Goal: Task Accomplishment & Management: Use online tool/utility

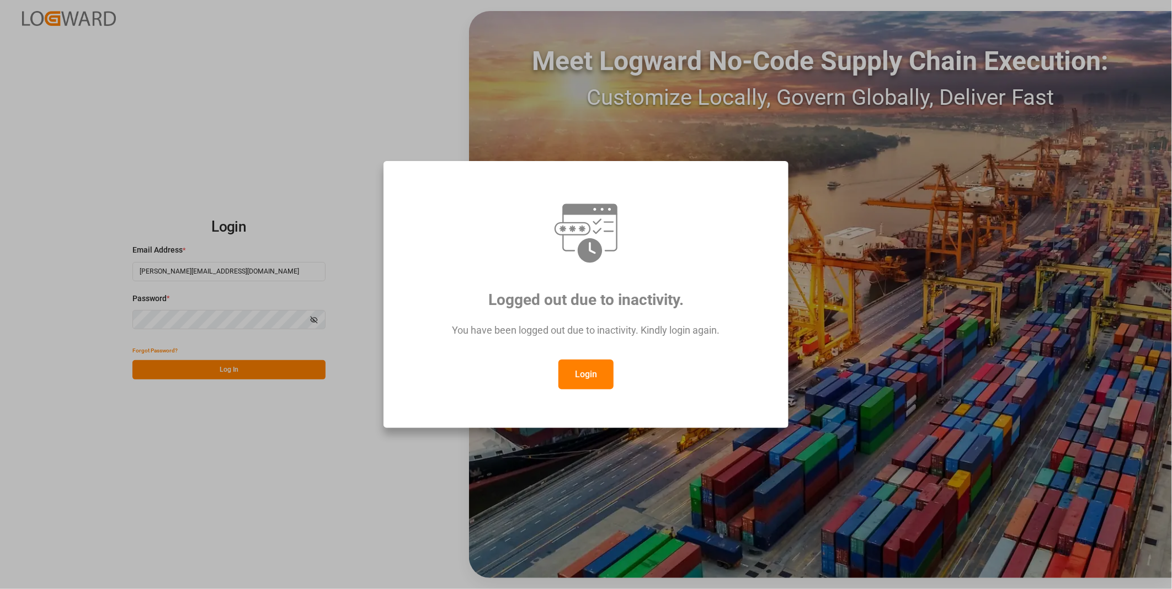
click at [568, 393] on div "Logged out due to inactivity. You have been logged out due to inactivity. Kindl…" at bounding box center [586, 294] width 386 height 248
click at [578, 378] on button "Login" at bounding box center [585, 375] width 55 height 30
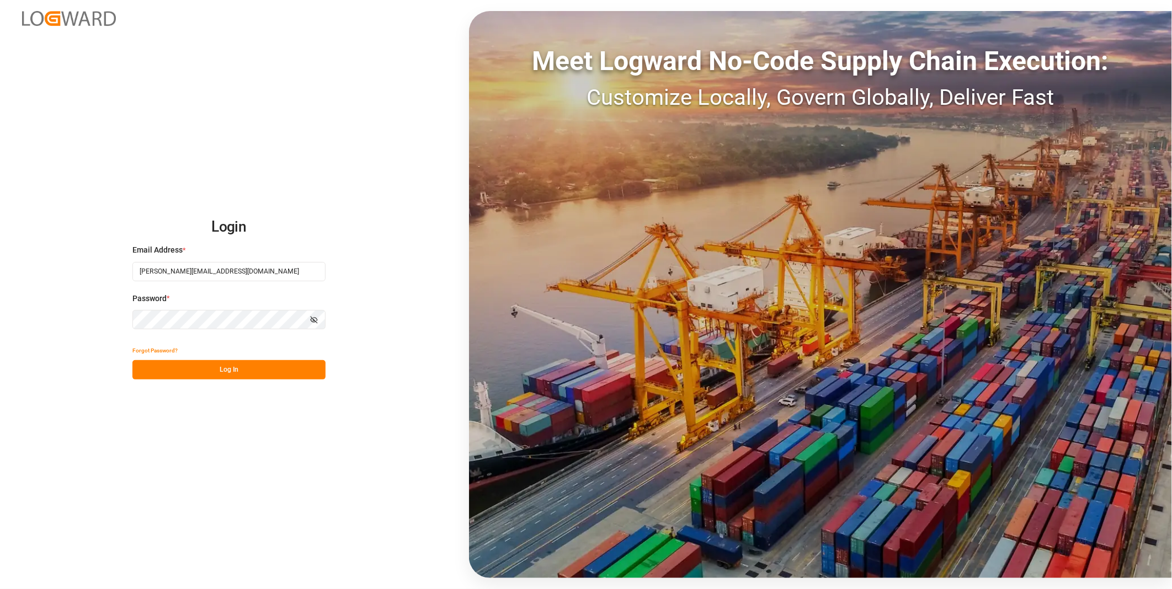
click at [300, 365] on button "Log In" at bounding box center [228, 369] width 193 height 19
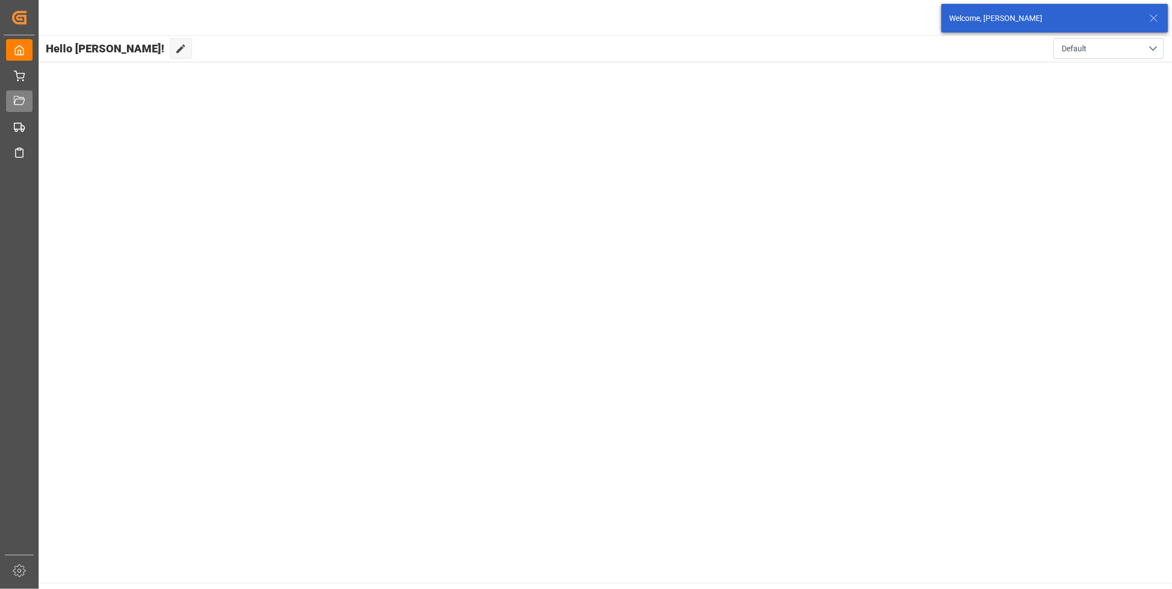
click at [0, 0] on span "Transport DE" at bounding box center [0, 0] width 0 height 0
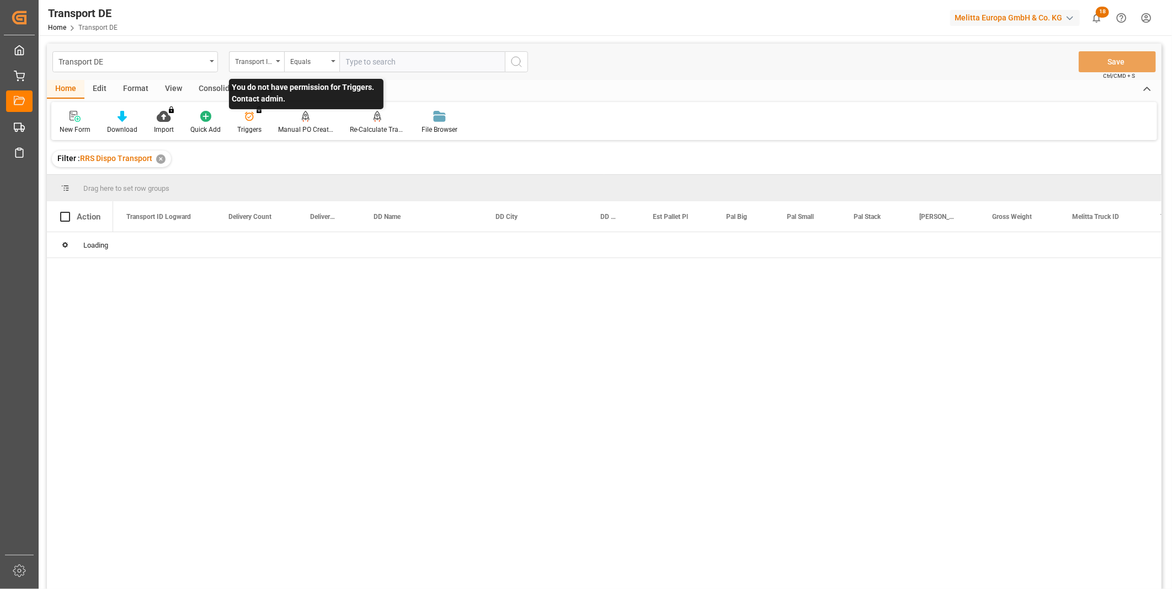
click at [266, 63] on div "Transport ID Logward" at bounding box center [254, 60] width 38 height 13
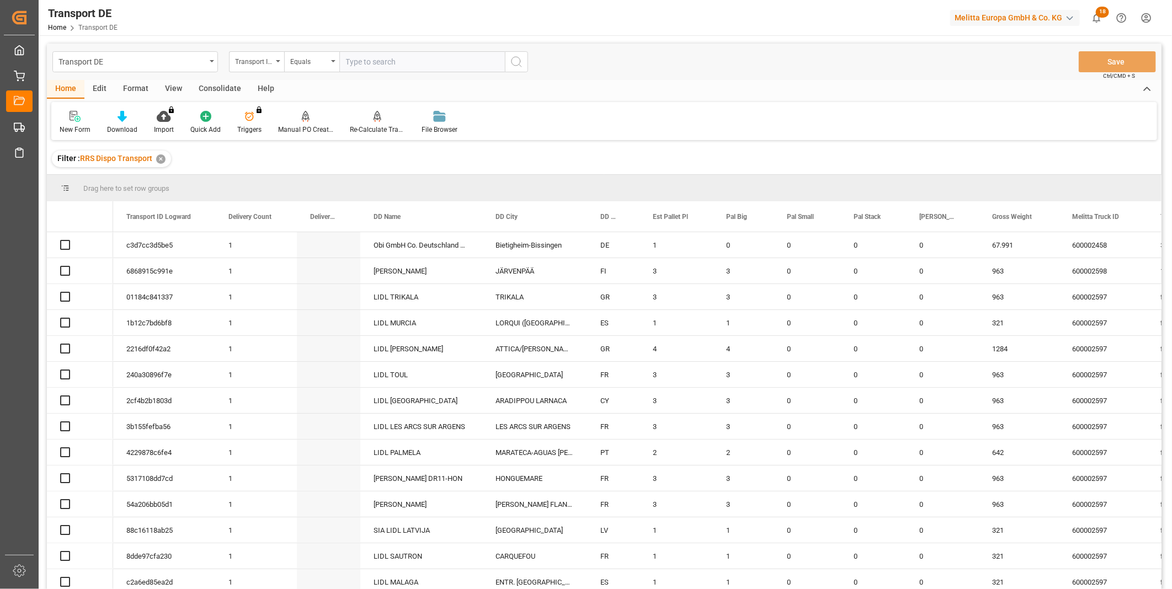
click at [208, 90] on div "Consolidate" at bounding box center [219, 89] width 59 height 19
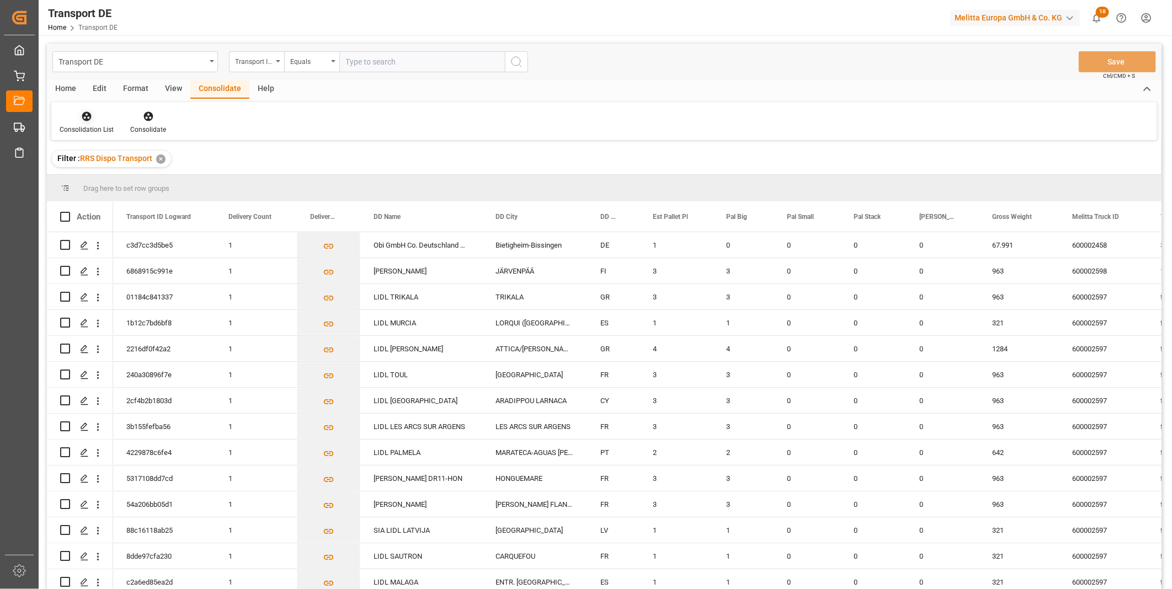
click at [63, 128] on div "Consolidation List" at bounding box center [87, 130] width 54 height 10
click at [126, 207] on div "Truck Bundling RRS Dispo Export" at bounding box center [146, 201] width 167 height 23
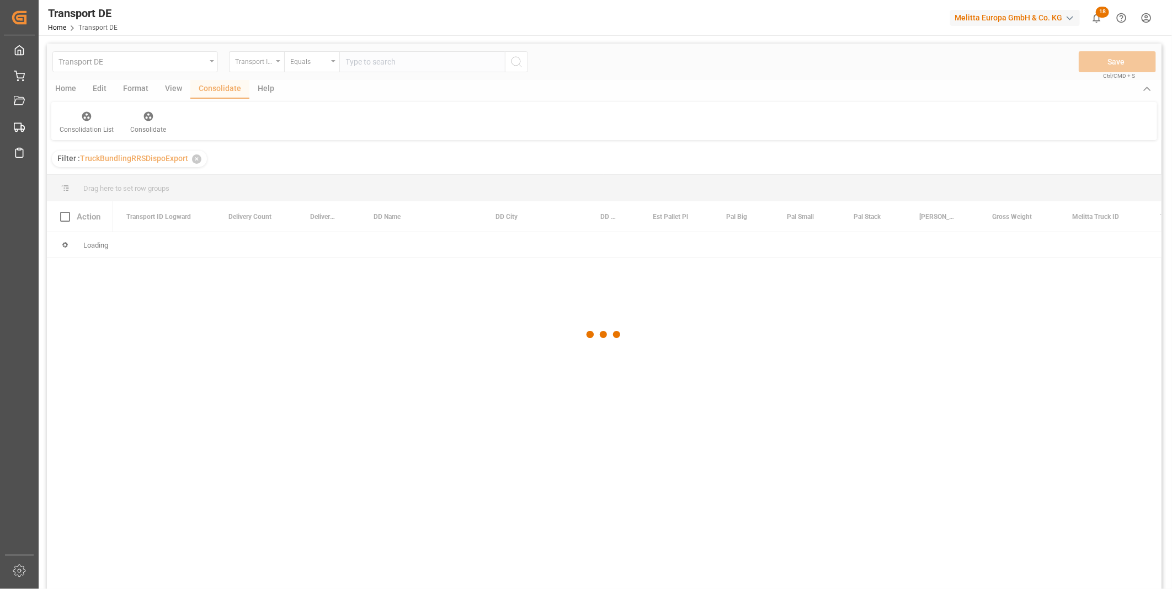
click at [268, 61] on div at bounding box center [604, 335] width 1114 height 583
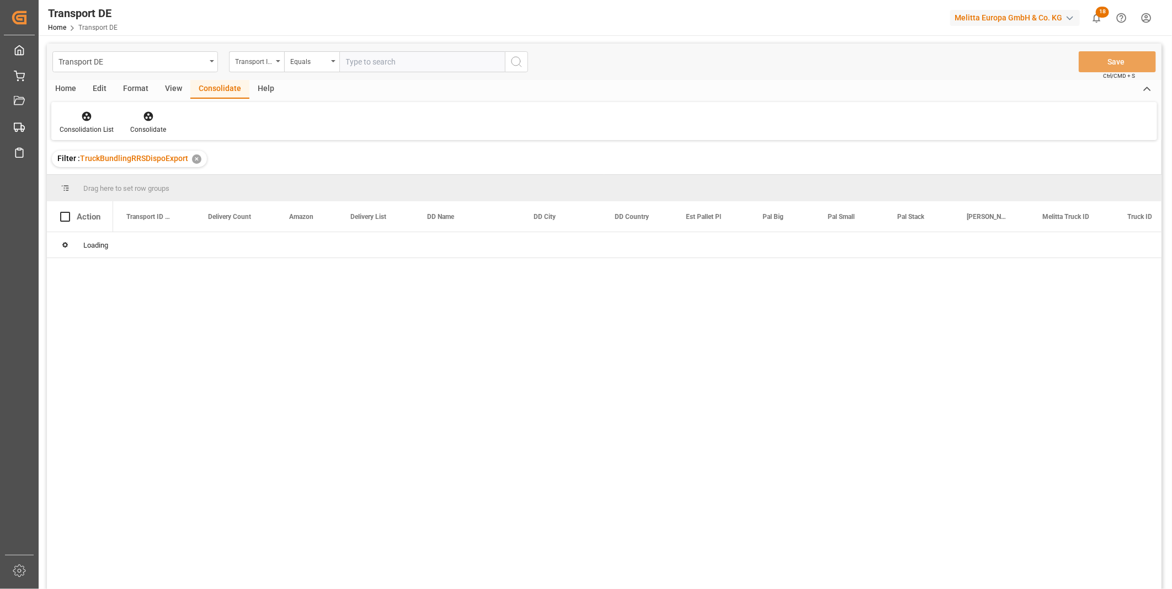
click at [268, 62] on div "Transport ID Logward" at bounding box center [254, 60] width 38 height 13
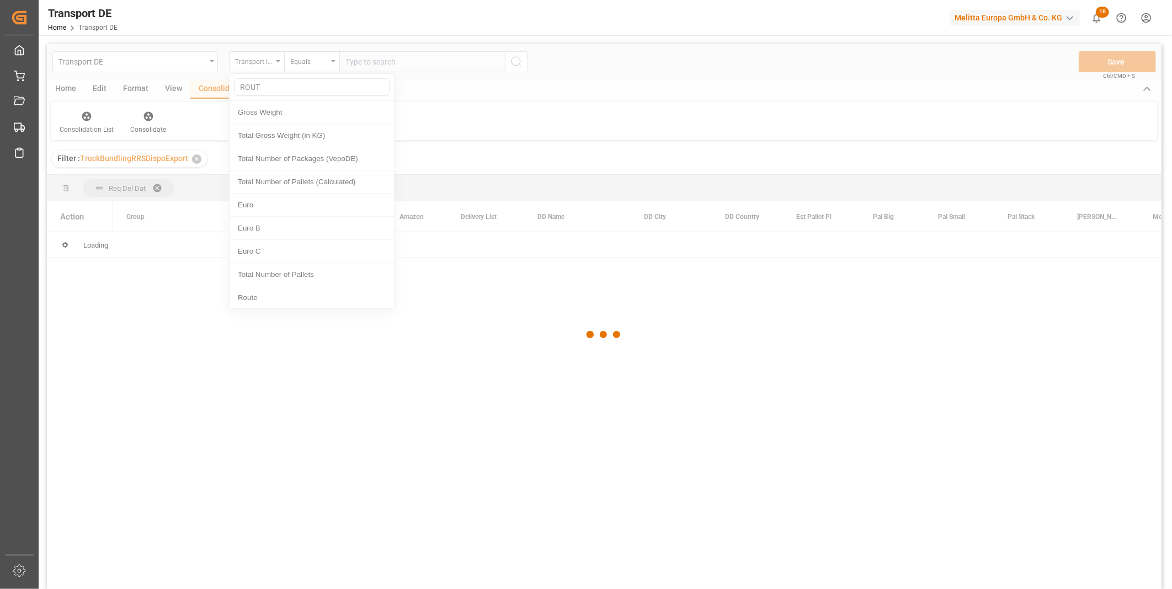
type input "ROUTE"
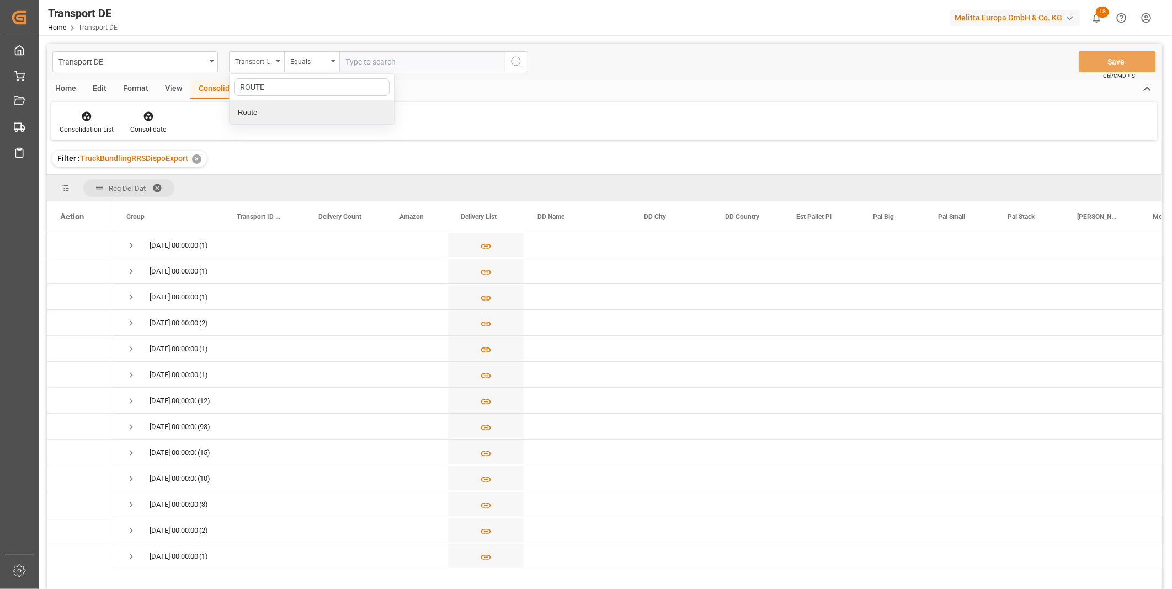
click at [298, 109] on div "Route" at bounding box center [312, 112] width 164 height 23
click at [309, 63] on div "Equals" at bounding box center [309, 60] width 38 height 13
click at [321, 178] on div "Starts with" at bounding box center [367, 181] width 164 height 23
type input "GR"
click at [525, 61] on button "search button" at bounding box center [516, 61] width 23 height 21
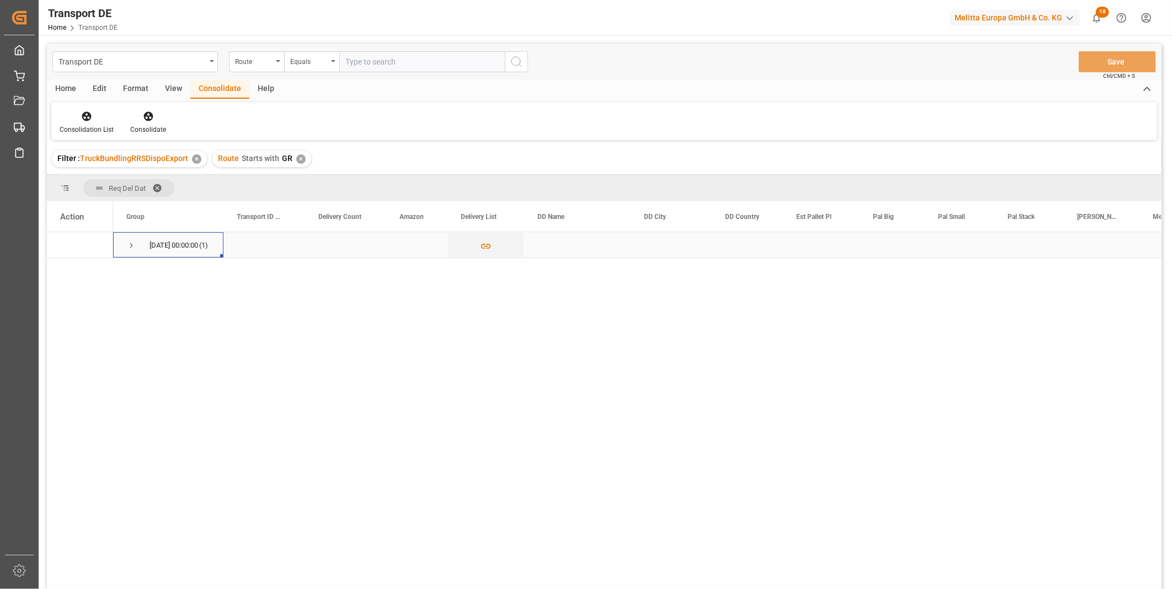
click at [127, 241] on span "Press SPACE to select this row." at bounding box center [131, 246] width 10 height 10
click at [65, 273] on input "Press Space to toggle row selection (unchecked)" at bounding box center [65, 271] width 10 height 10
checkbox input "true"
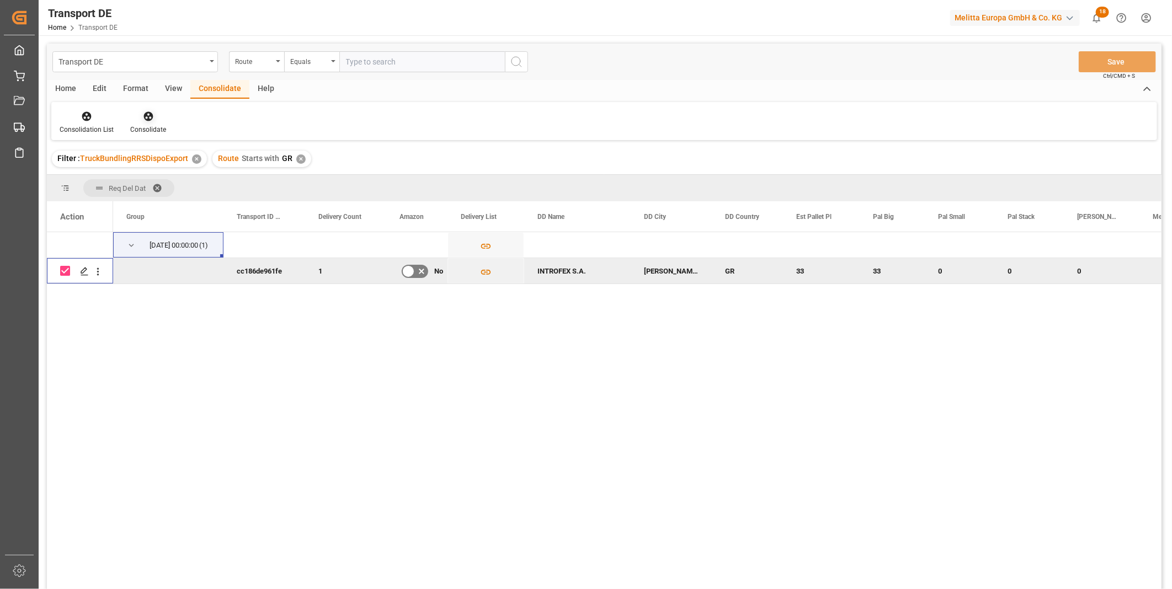
click at [149, 122] on div "Consolidate" at bounding box center [148, 122] width 52 height 24
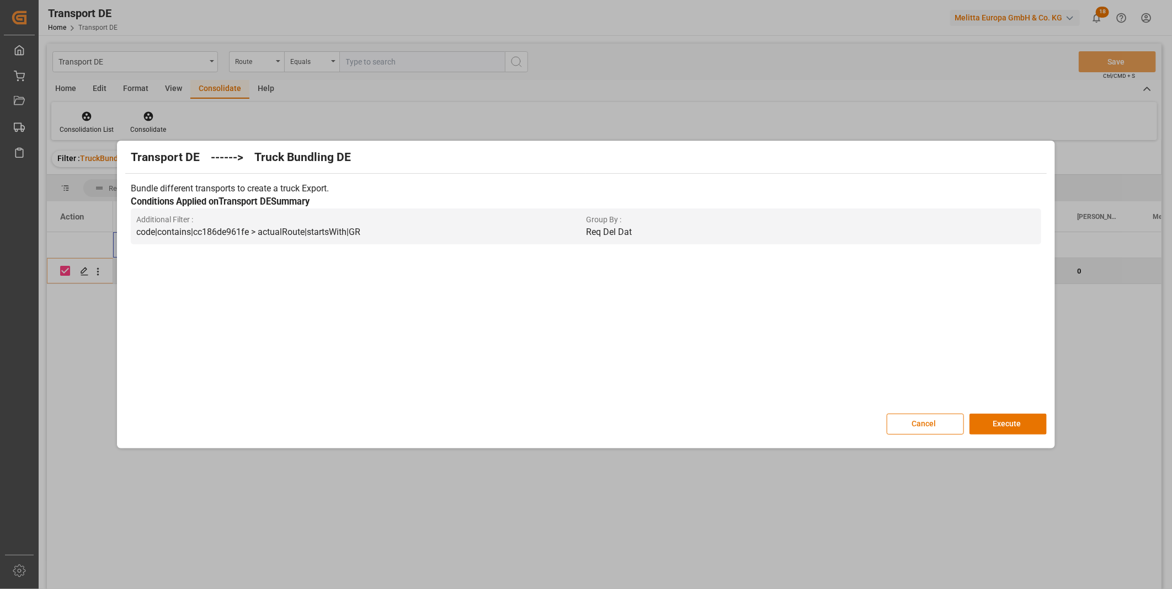
click at [1066, 431] on div "Transport DE ------> Truck Bundling DE Bundle different transports to create a …" at bounding box center [586, 294] width 1172 height 589
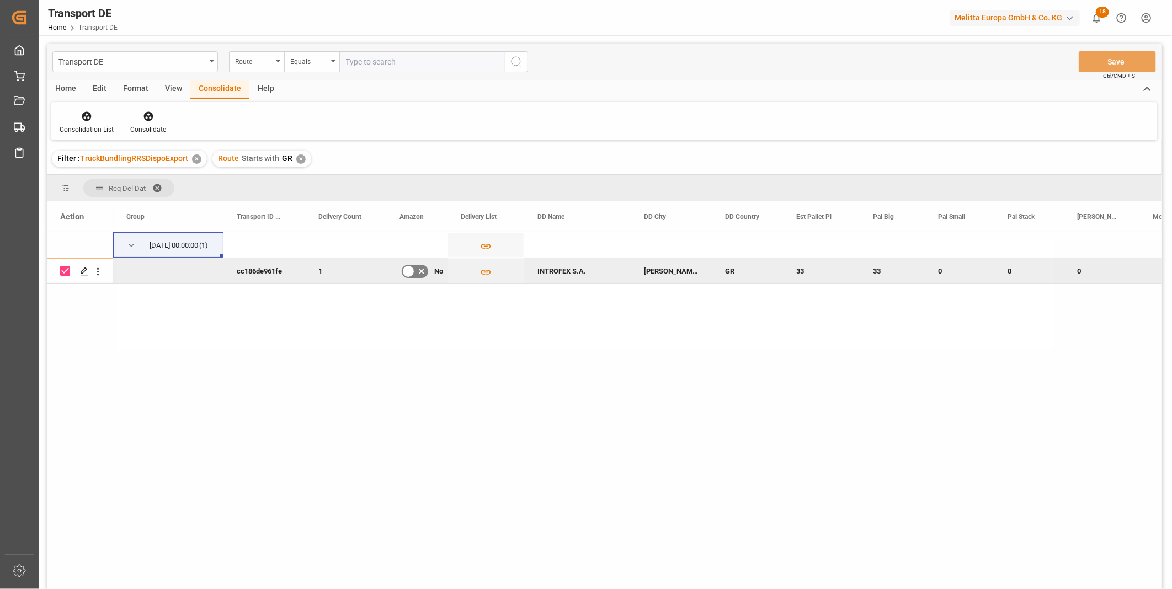
click at [1032, 425] on div at bounding box center [586, 294] width 1172 height 589
click at [147, 119] on icon at bounding box center [147, 116] width 9 height 9
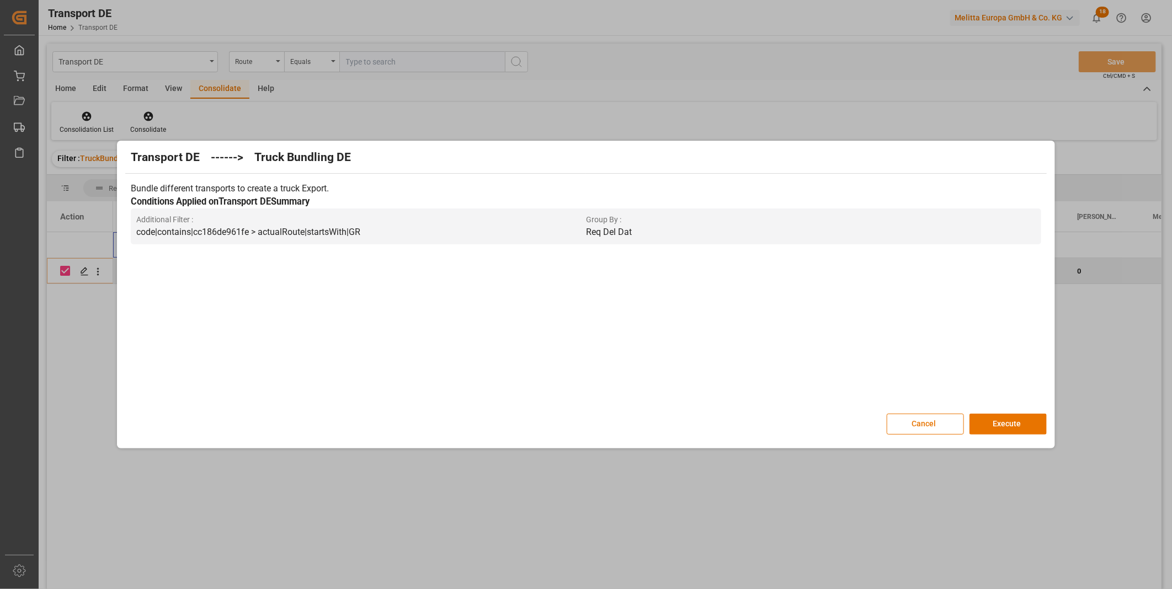
click at [1009, 410] on div "Transport DE ------> Truck Bundling DE Bundle different transports to create a …" at bounding box center [586, 294] width 932 height 302
click at [1009, 426] on button "Execute" at bounding box center [1007, 424] width 77 height 21
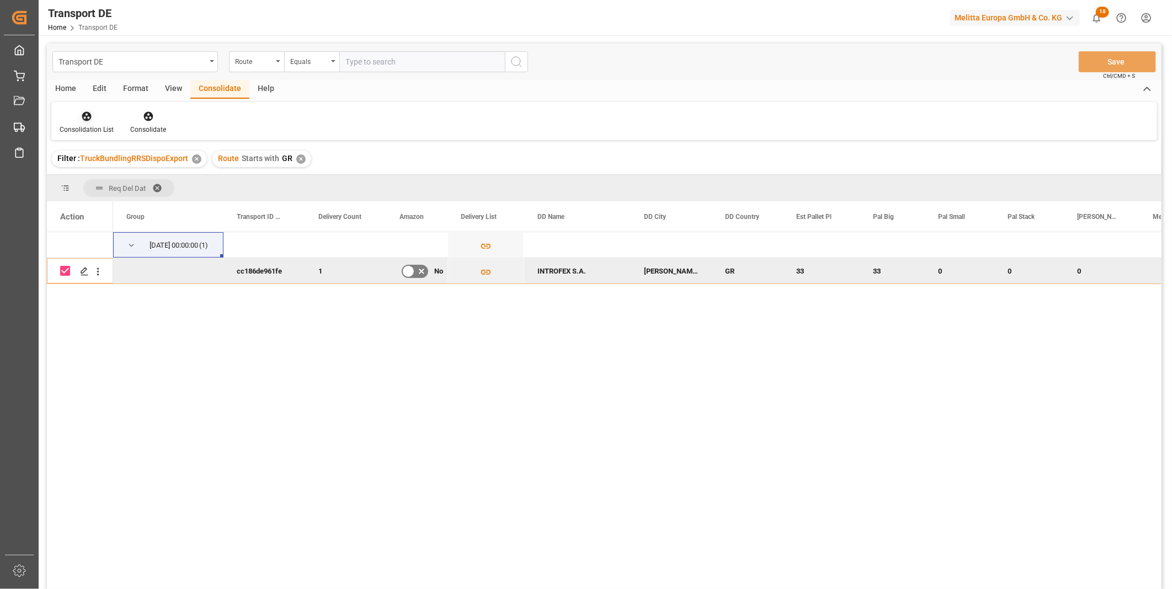
click at [68, 110] on div at bounding box center [87, 116] width 54 height 12
click at [133, 205] on div "Truck Bundling RRS Dispo Export" at bounding box center [125, 201] width 115 height 12
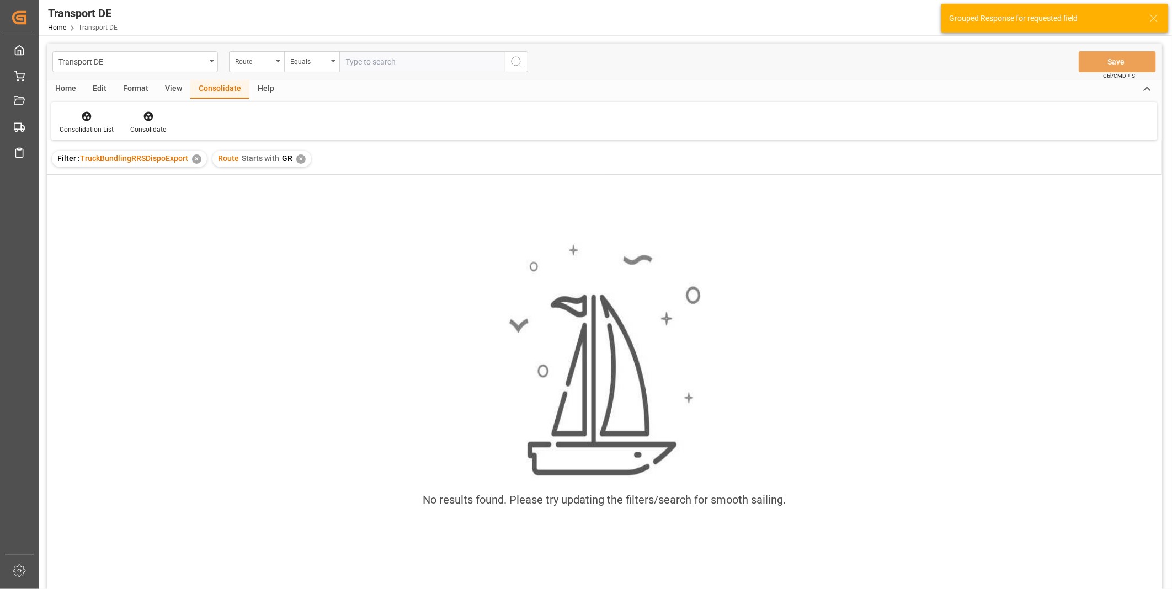
click at [296, 167] on div "Route Starts with GR ✕" at bounding box center [261, 159] width 99 height 17
click at [296, 162] on div "✕" at bounding box center [300, 158] width 9 height 9
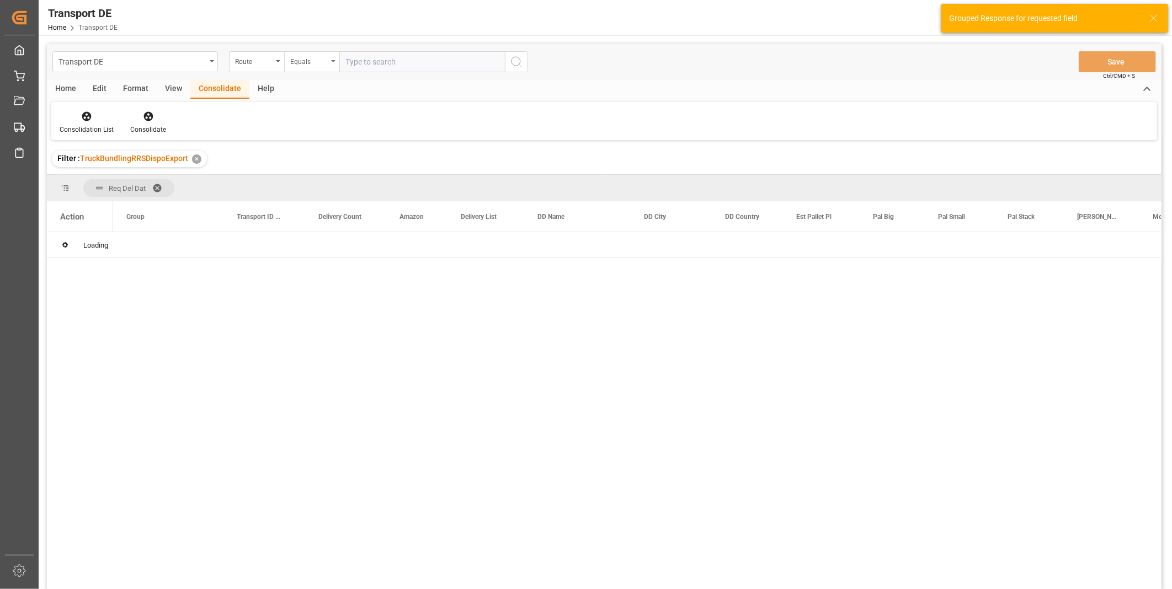
click at [311, 68] on div "Equals" at bounding box center [311, 61] width 55 height 21
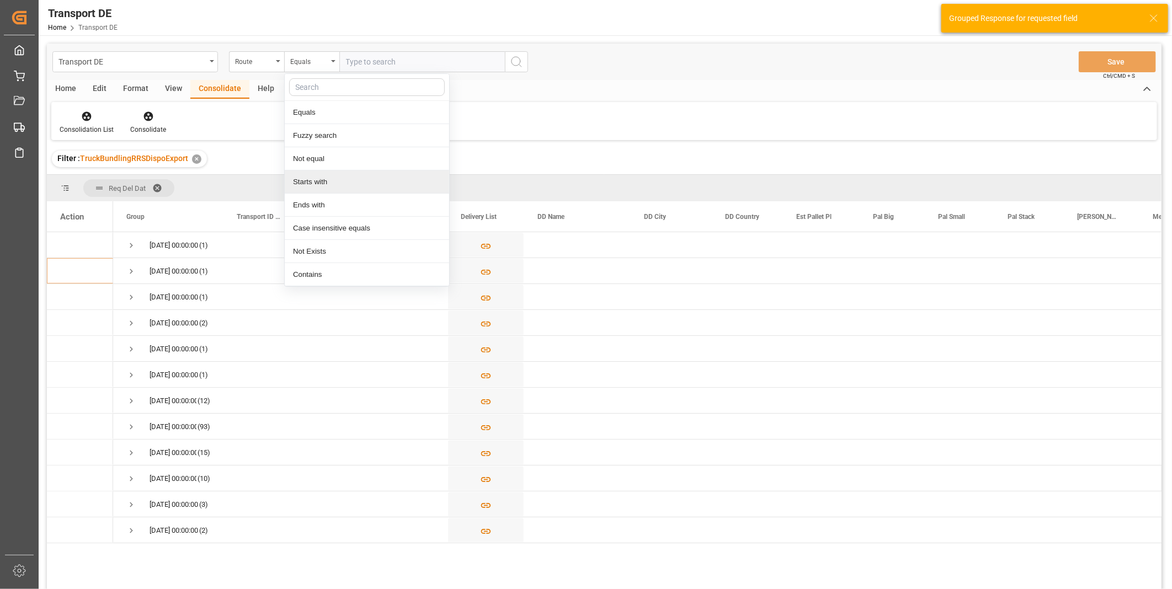
click at [343, 192] on div "Starts with" at bounding box center [367, 181] width 164 height 23
type input "FR"
click at [521, 55] on icon "search button" at bounding box center [516, 61] width 13 height 13
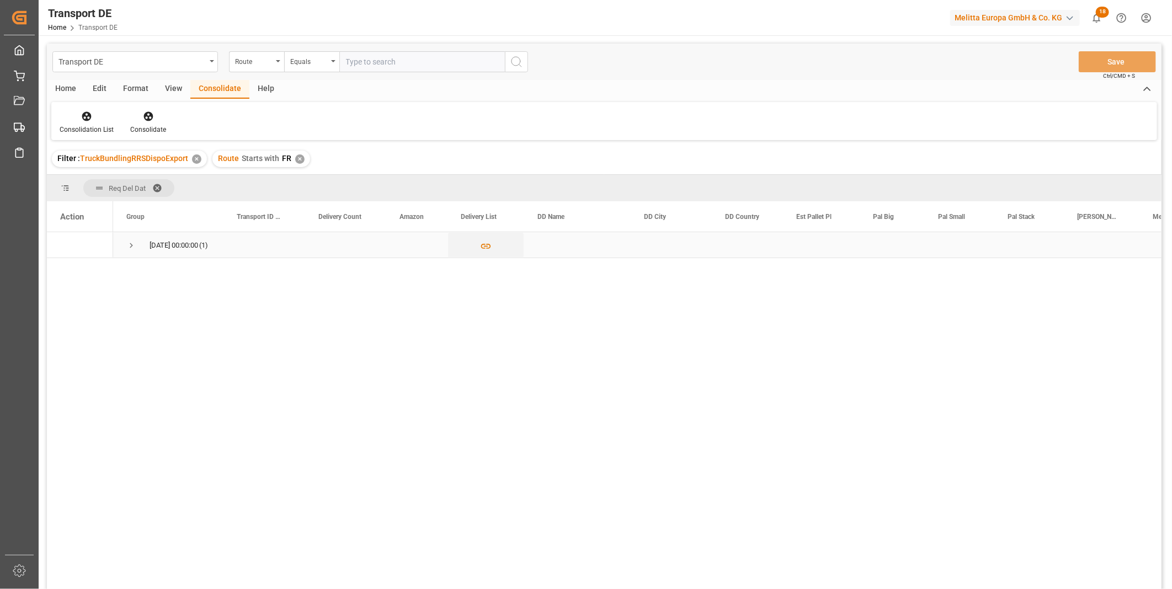
click at [125, 243] on div "[DATE] 00:00:00 (1)" at bounding box center [168, 244] width 110 height 25
click at [130, 243] on span "Press SPACE to select this row." at bounding box center [131, 246] width 10 height 10
click at [64, 272] on input "Press Space to toggle row selection (unchecked)" at bounding box center [65, 271] width 10 height 10
checkbox input "true"
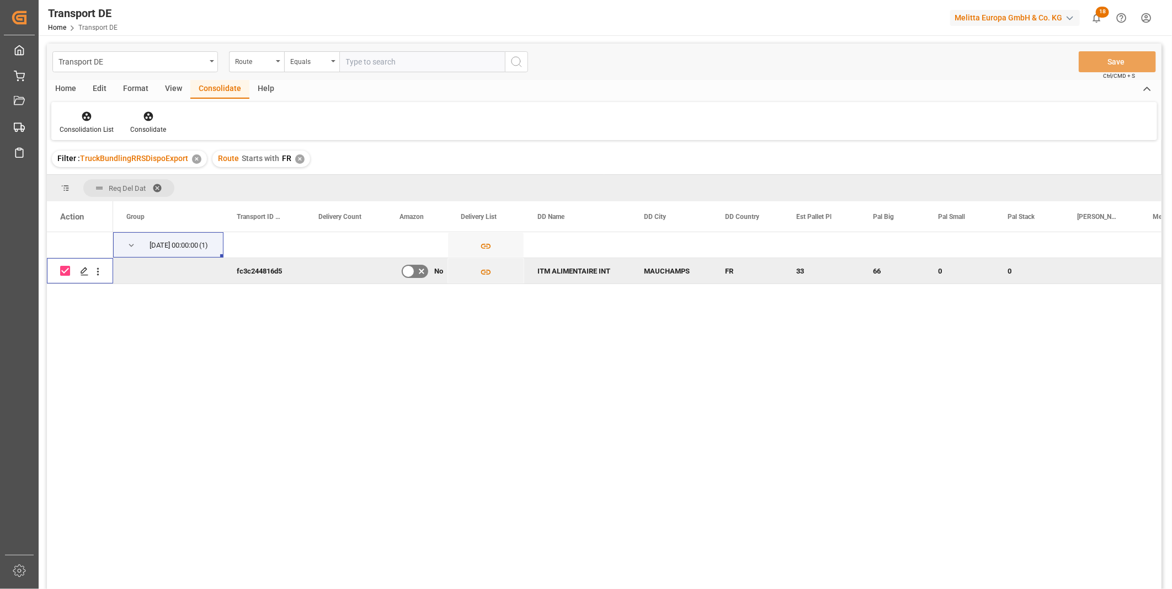
click at [147, 138] on div "Consolidation List Consolidate" at bounding box center [604, 121] width 1106 height 38
click at [147, 125] on div "Consolidate" at bounding box center [148, 130] width 36 height 10
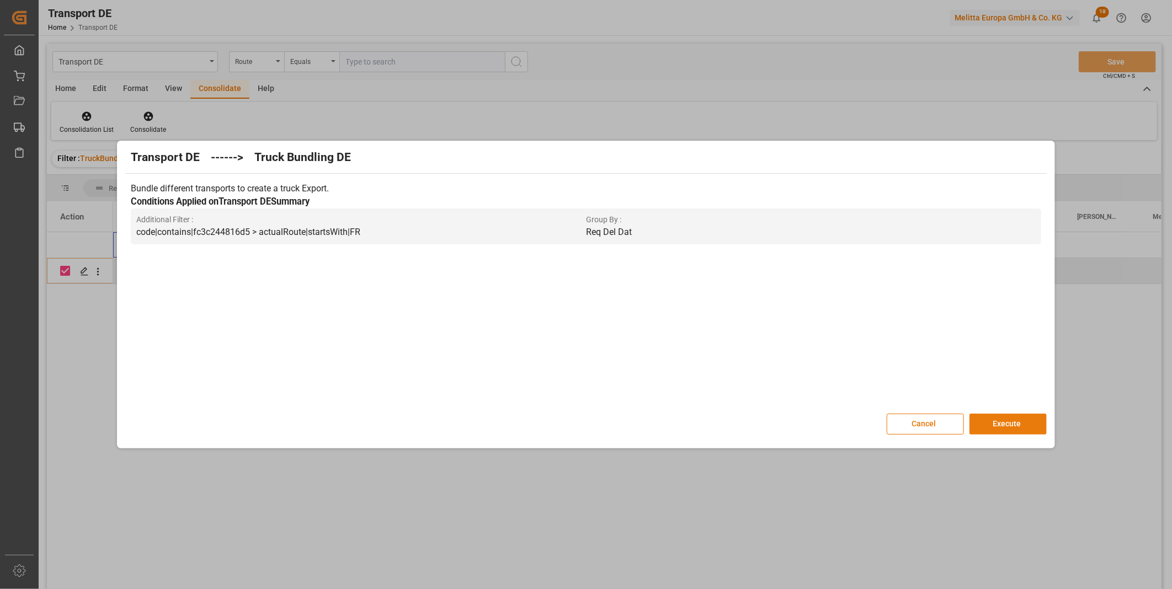
click at [995, 429] on button "Execute" at bounding box center [1007, 424] width 77 height 21
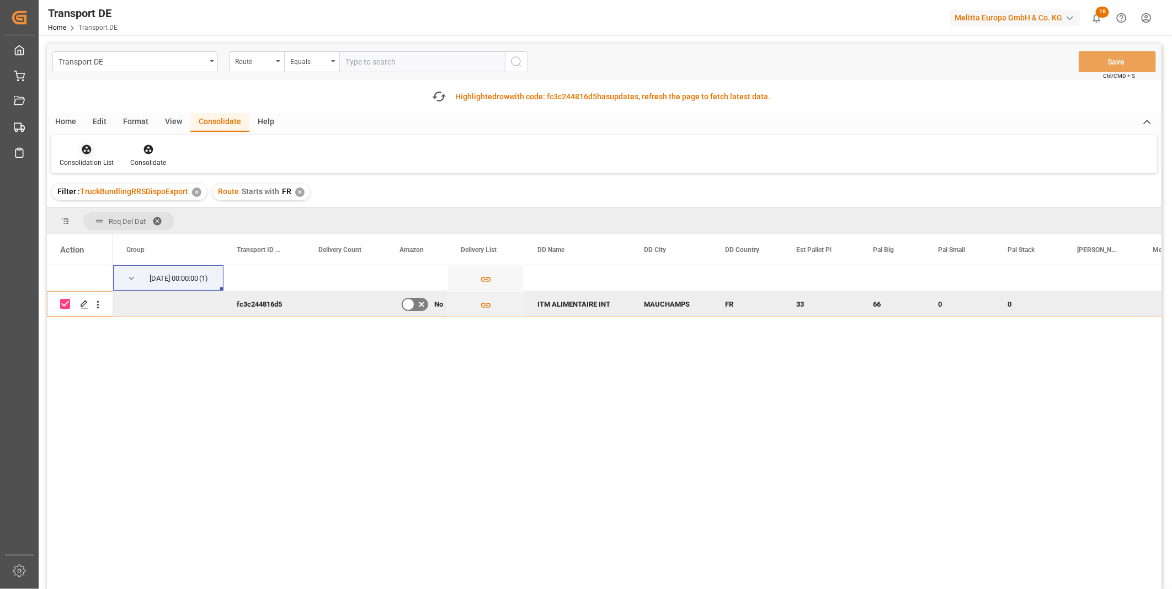
click at [79, 161] on div "Consolidation List" at bounding box center [87, 163] width 54 height 10
click at [153, 228] on div "Transport DE Route Equals Save Ctrl/CMD + S Fetch latest updates Highlighted ro…" at bounding box center [604, 348] width 1114 height 608
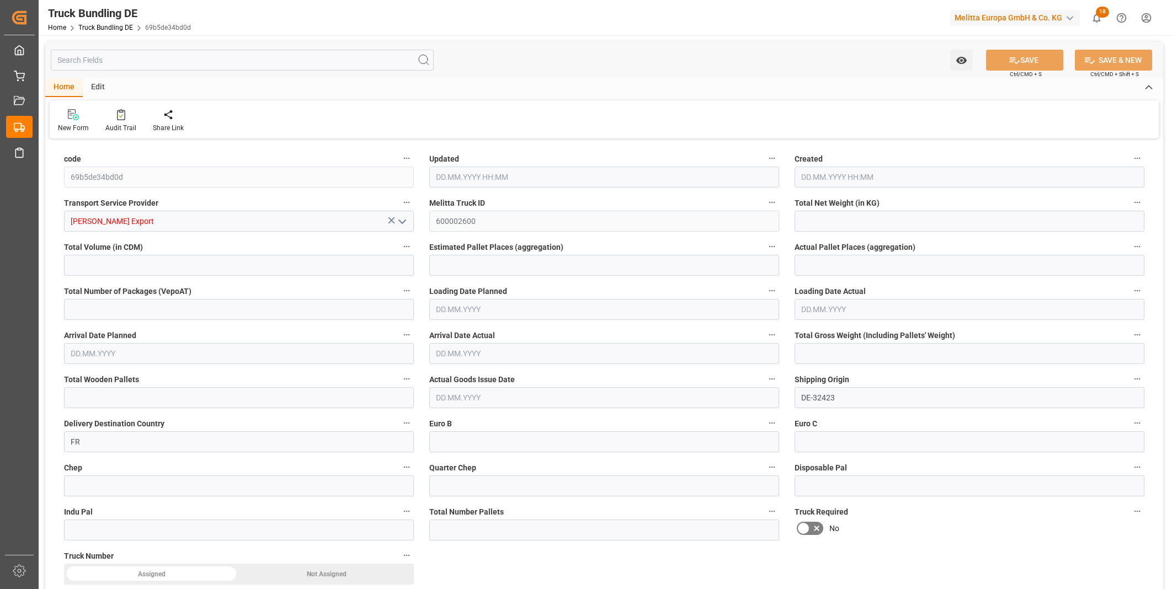
type input "6652.8"
type input "64827.84"
type input "33"
type input "0"
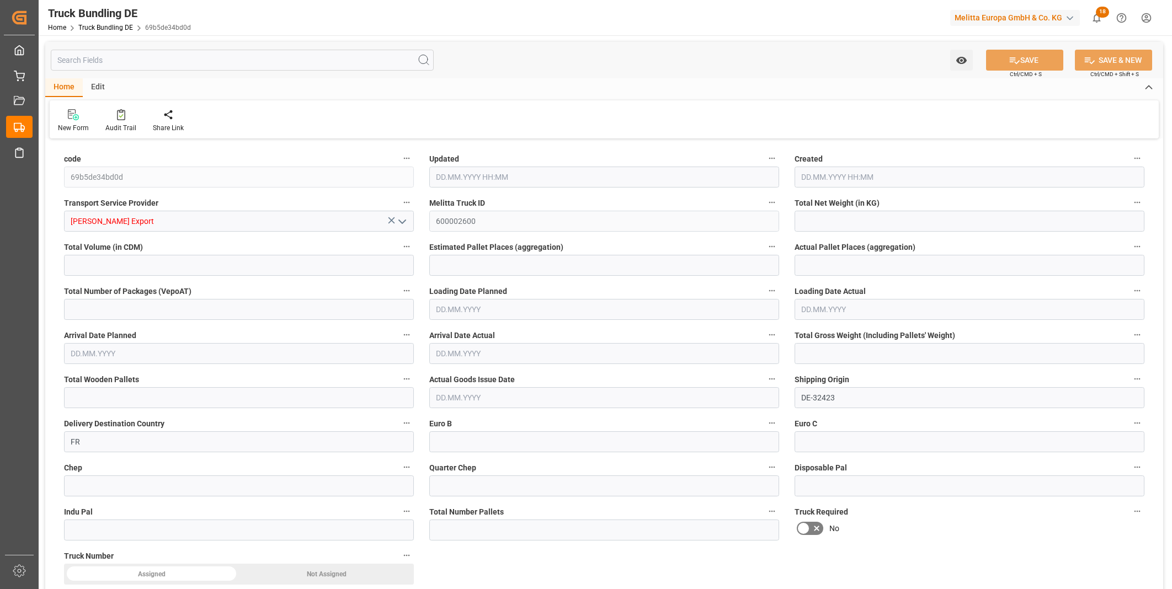
type input "10164"
type input "66"
type input "0"
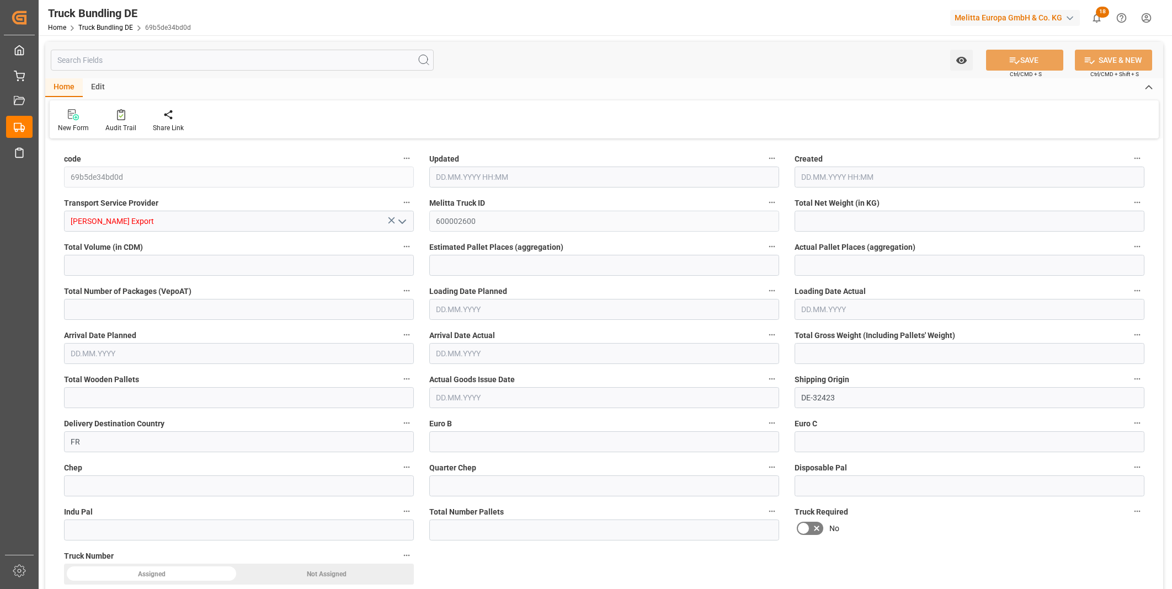
type input "0"
type input "15.09.2025 14:58"
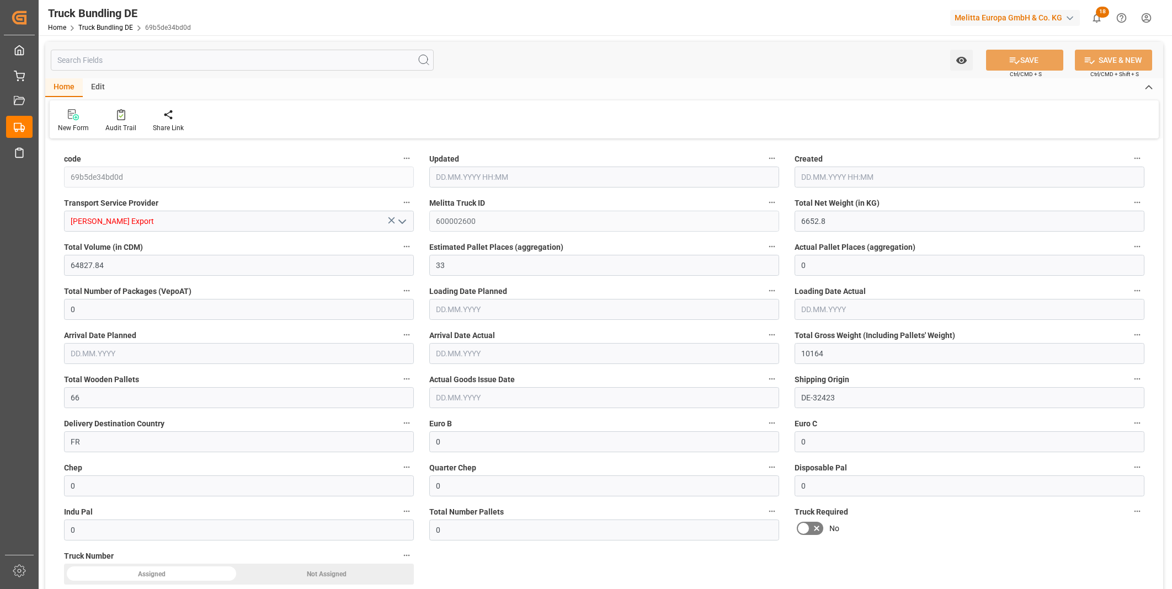
type input "15.09.2025 14:58"
type input "17.09.2025"
type input "19.09.2025"
type input "15.09.2025"
drag, startPoint x: 683, startPoint y: 74, endPoint x: 675, endPoint y: 74, distance: 7.7
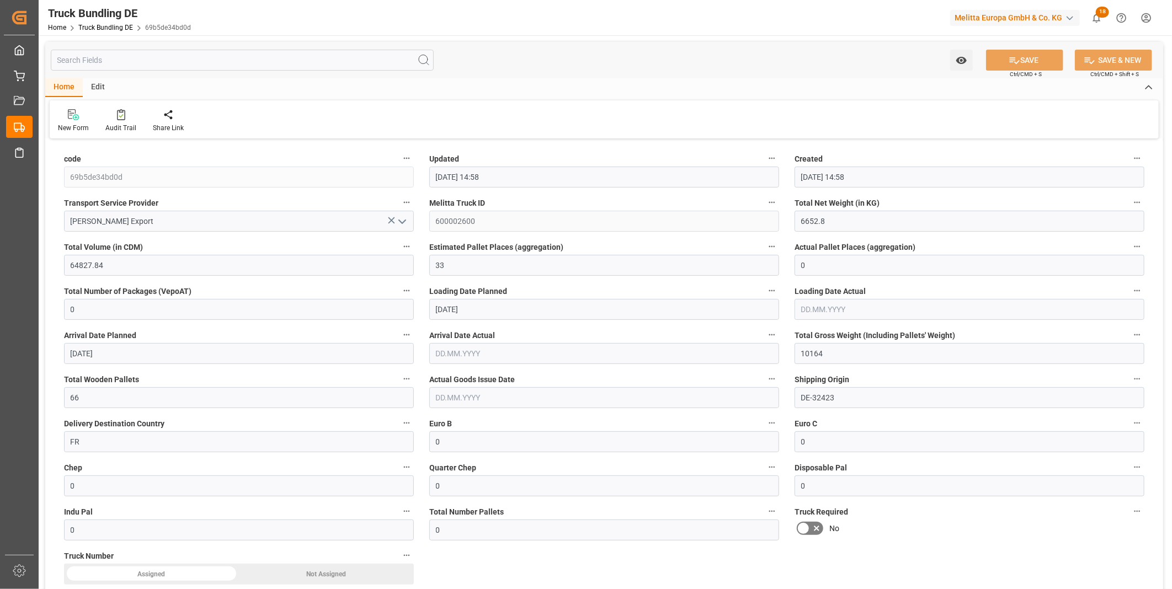
click at [683, 74] on div "Watch Option SAVE Ctrl/CMD + S SAVE & NEW Ctrl/CMD + Shift + S" at bounding box center [604, 60] width 1118 height 36
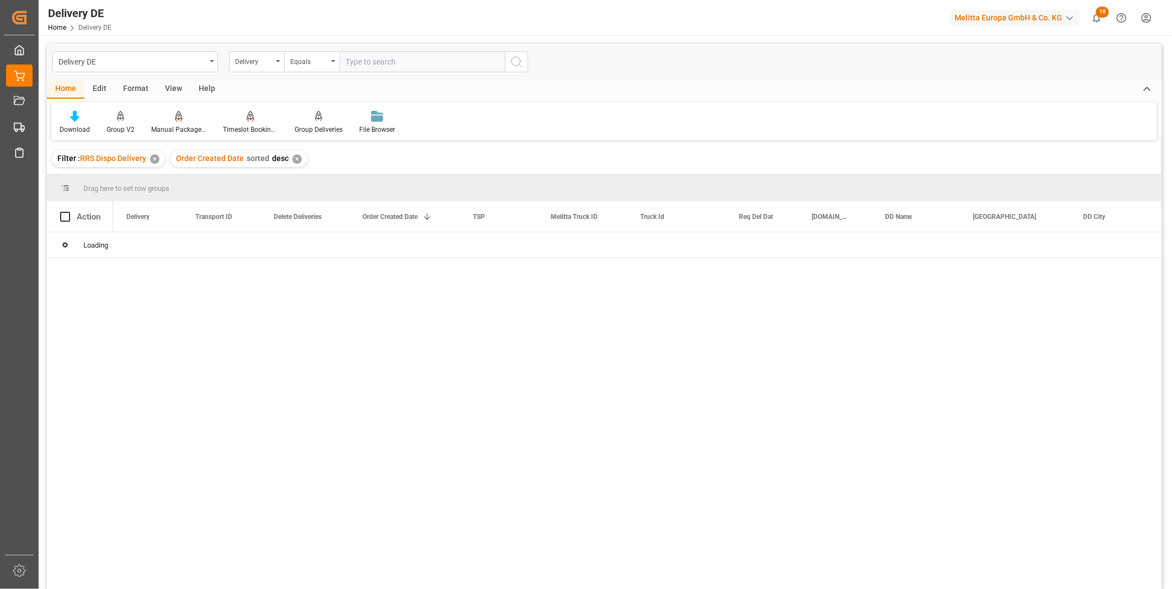
click at [355, 71] on input "text" at bounding box center [422, 61] width 166 height 21
type input "92558520"
